Goal: Information Seeking & Learning: Learn about a topic

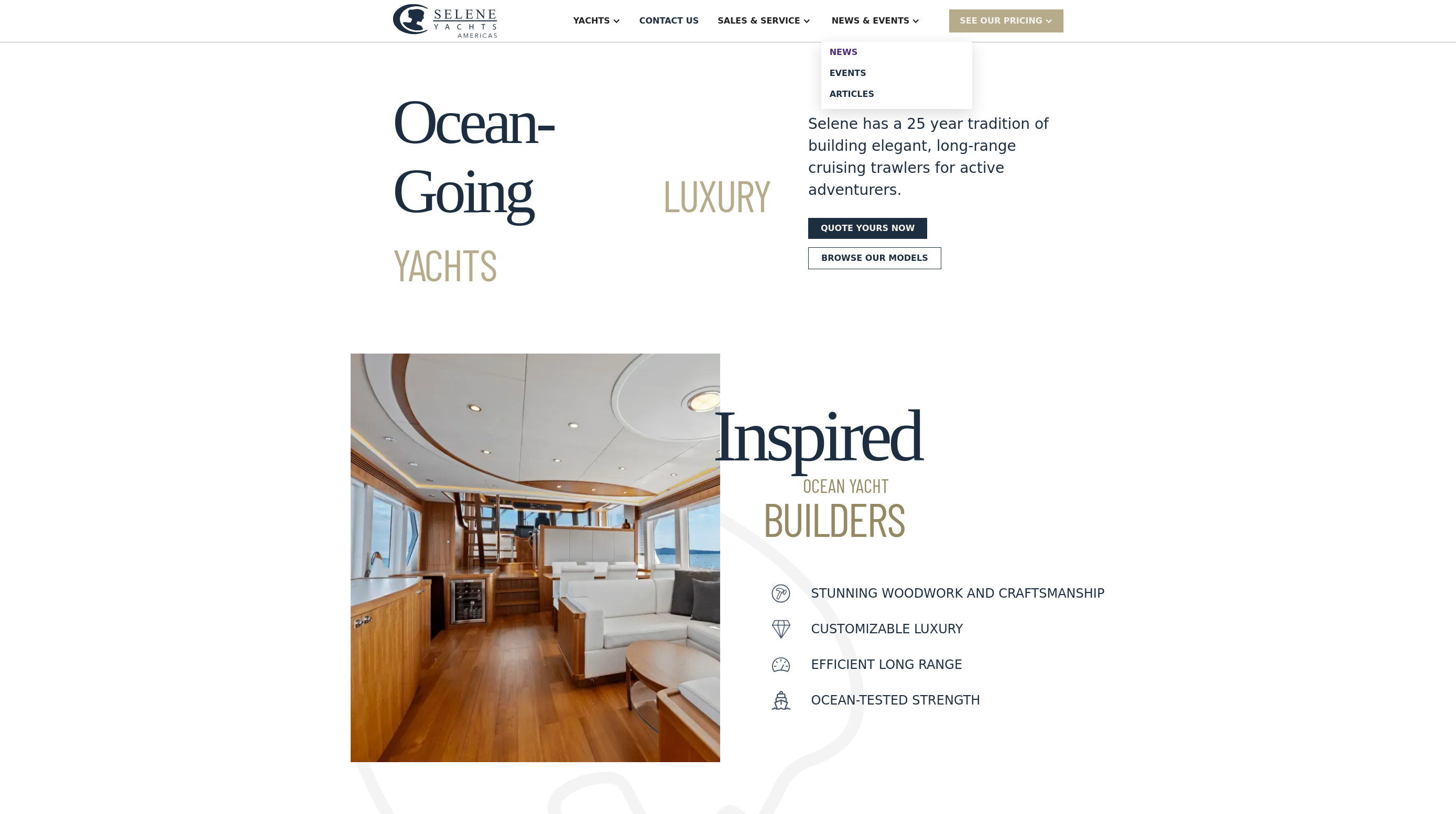
click at [903, 57] on div "News" at bounding box center [897, 52] width 134 height 8
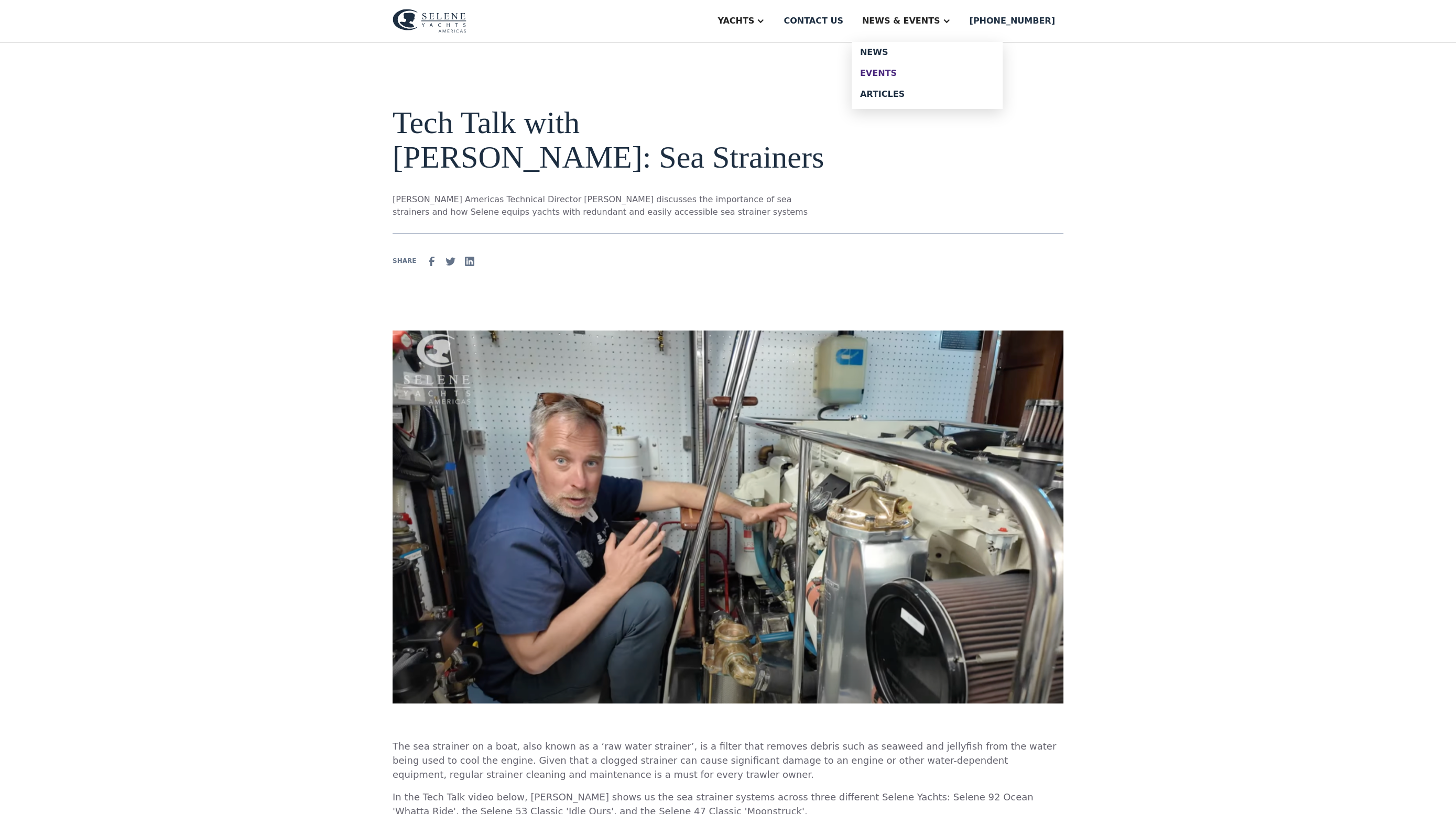
click at [939, 77] on div "Events" at bounding box center [927, 73] width 134 height 8
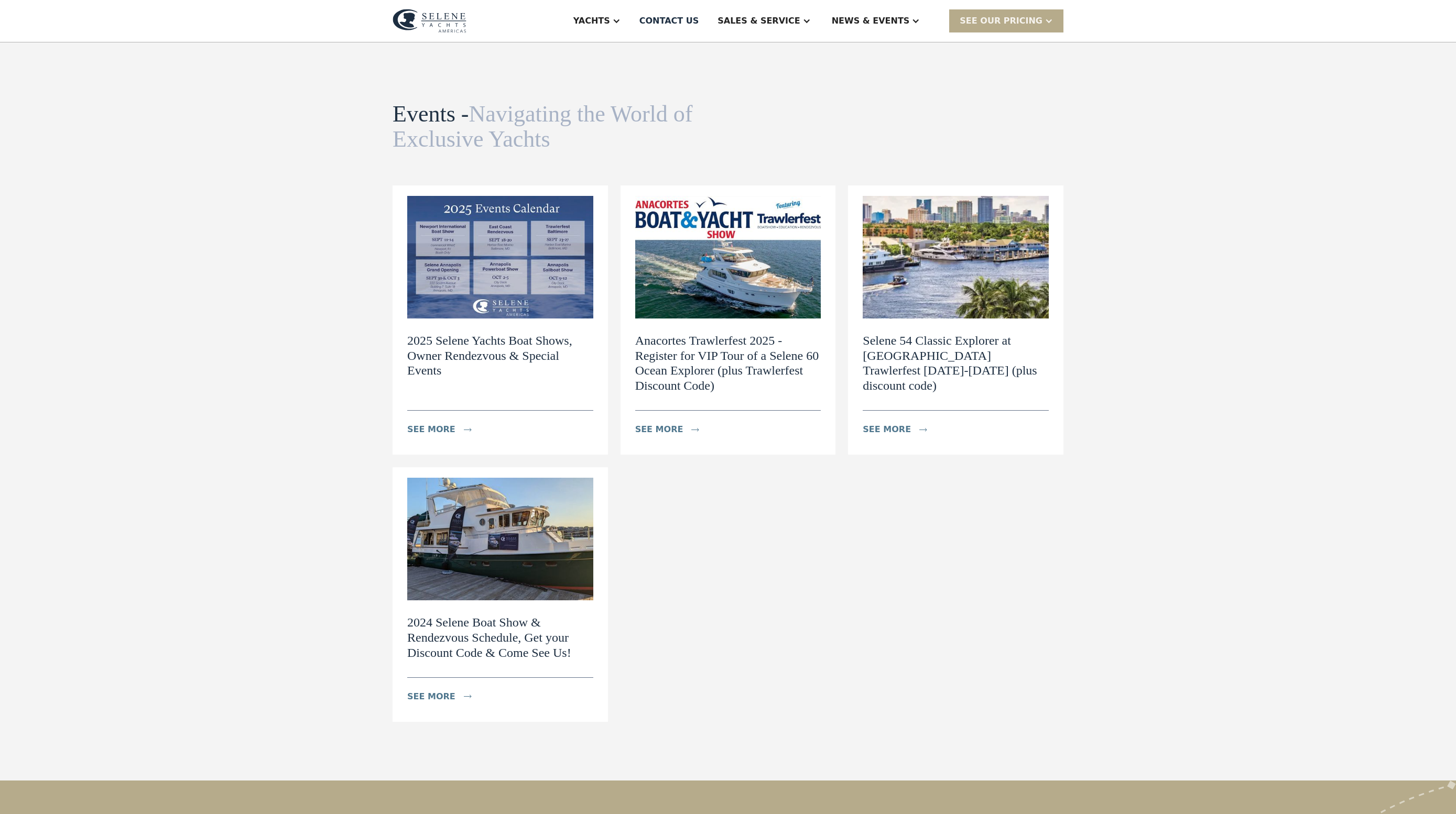
click at [806, 380] on h2 "Anacortes Trawlerfest 2025 - Register for VIP Tour of a Selene 60 Ocean Explore…" at bounding box center [728, 363] width 186 height 60
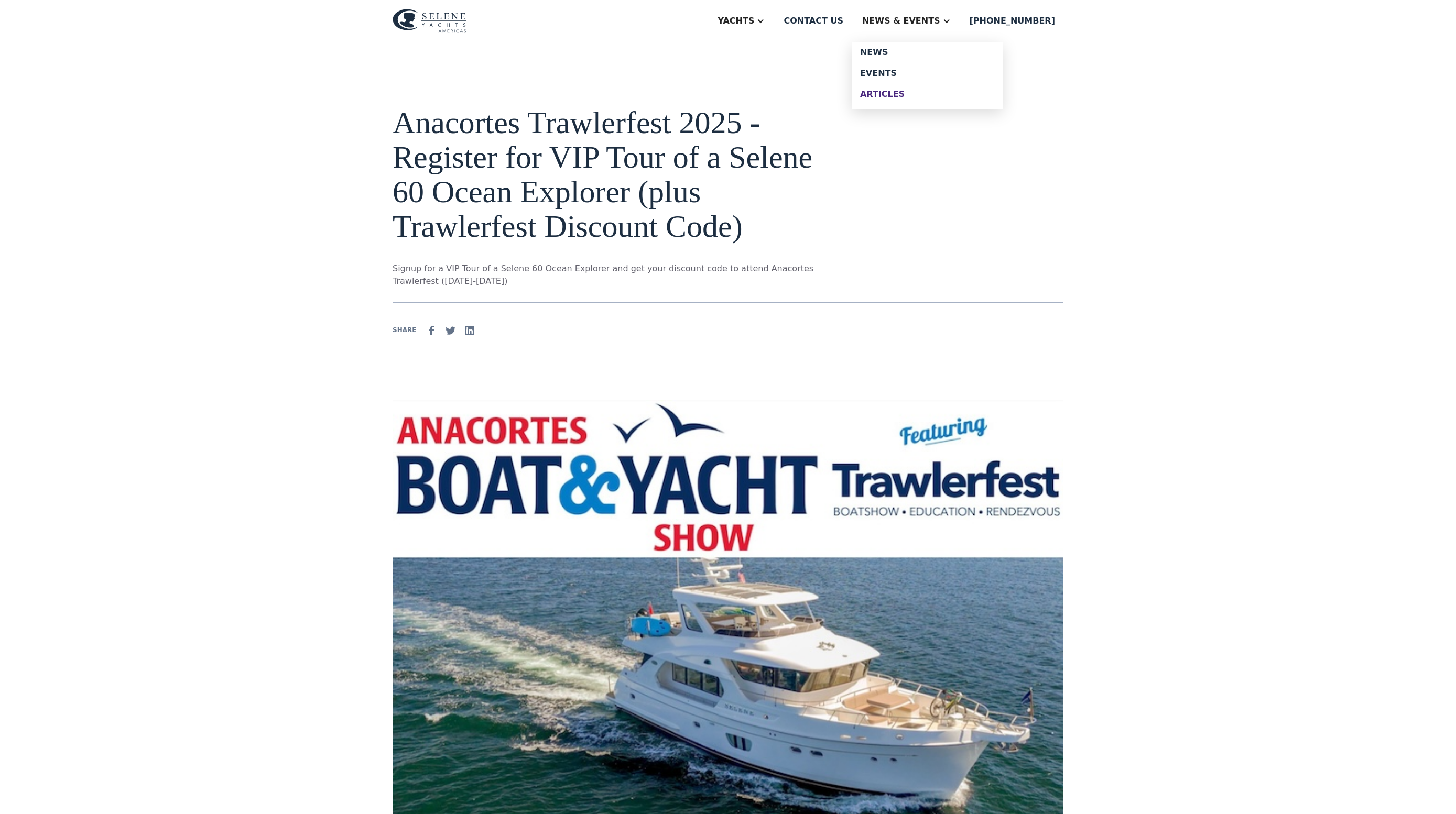
click at [931, 99] on div "Articles" at bounding box center [927, 94] width 134 height 8
